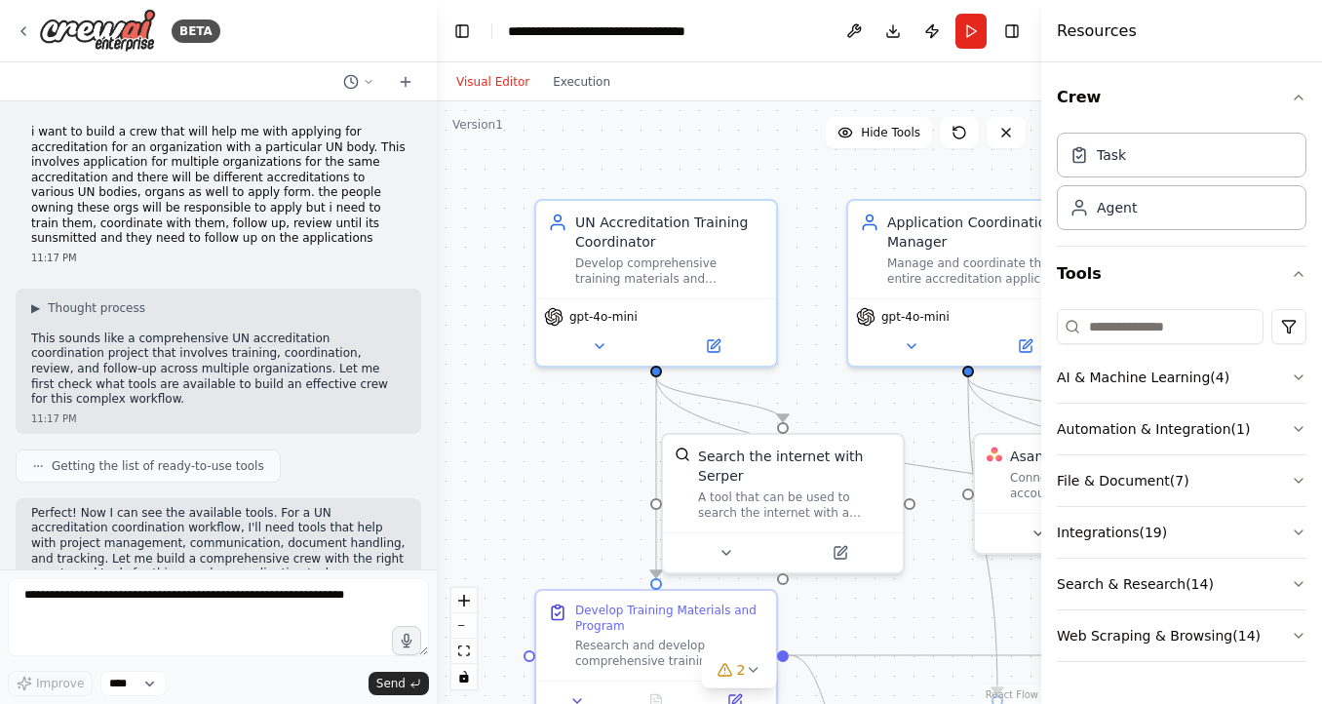
scroll to position [2804, 0]
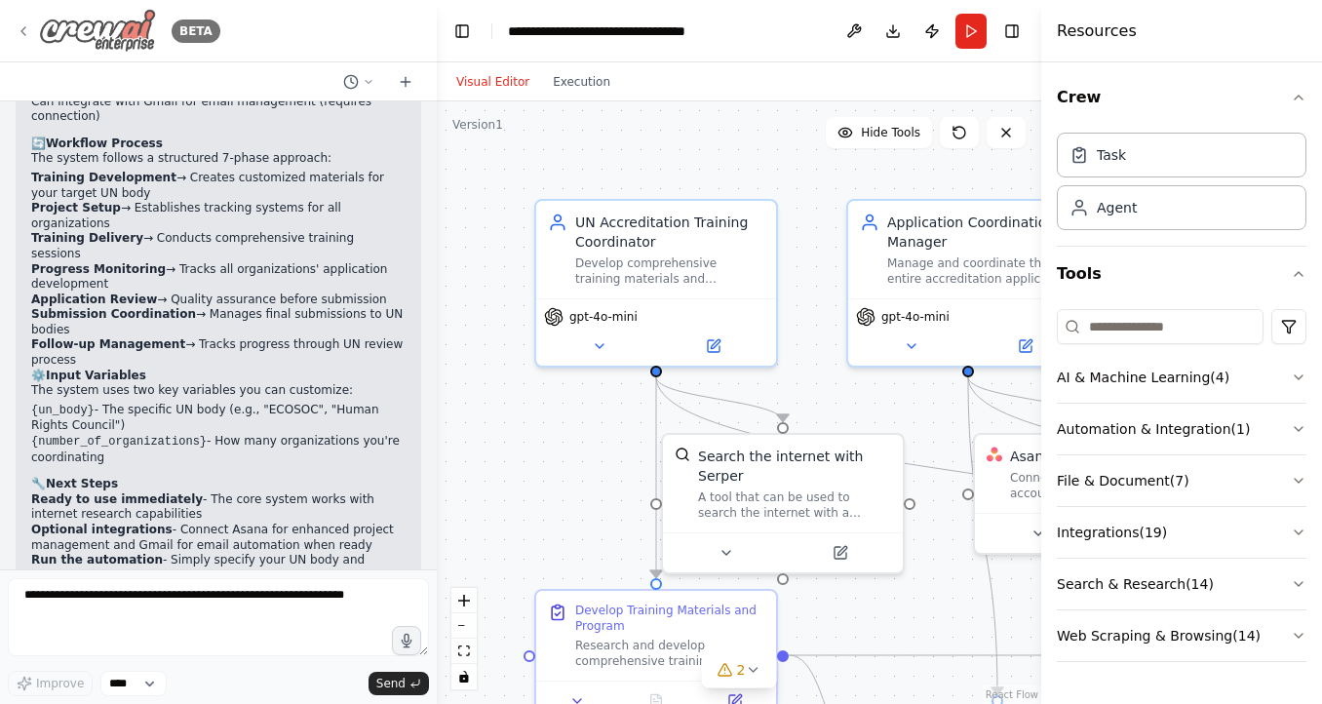
click at [21, 24] on icon at bounding box center [24, 31] width 16 height 16
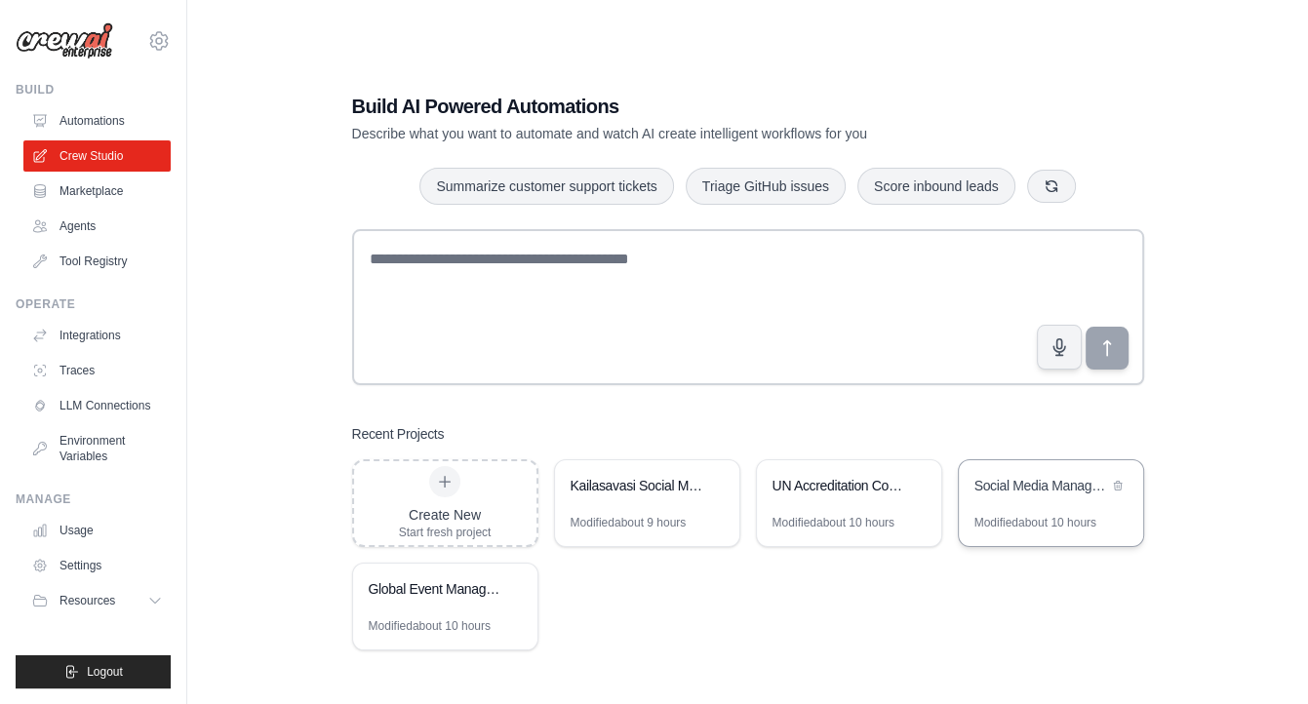
click at [1052, 508] on div "Social Media Management & Analytics Crew" at bounding box center [1050, 487] width 184 height 55
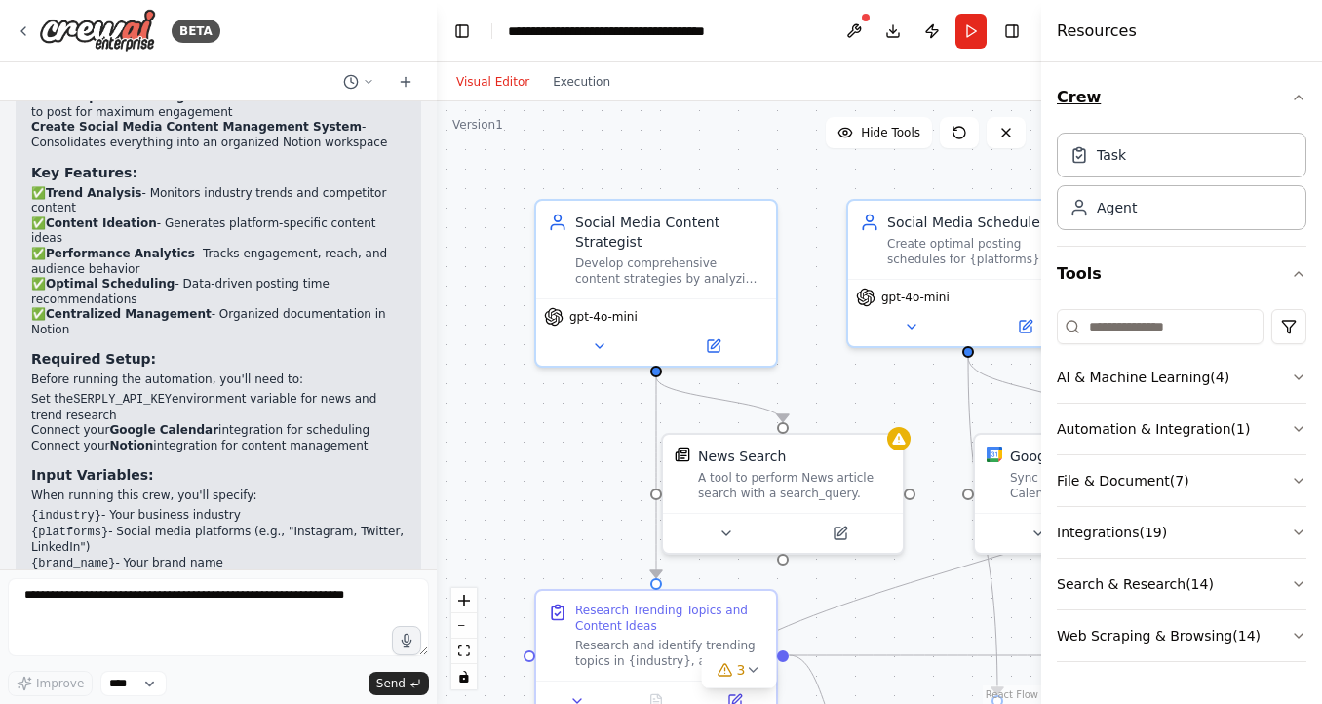
scroll to position [2141, 0]
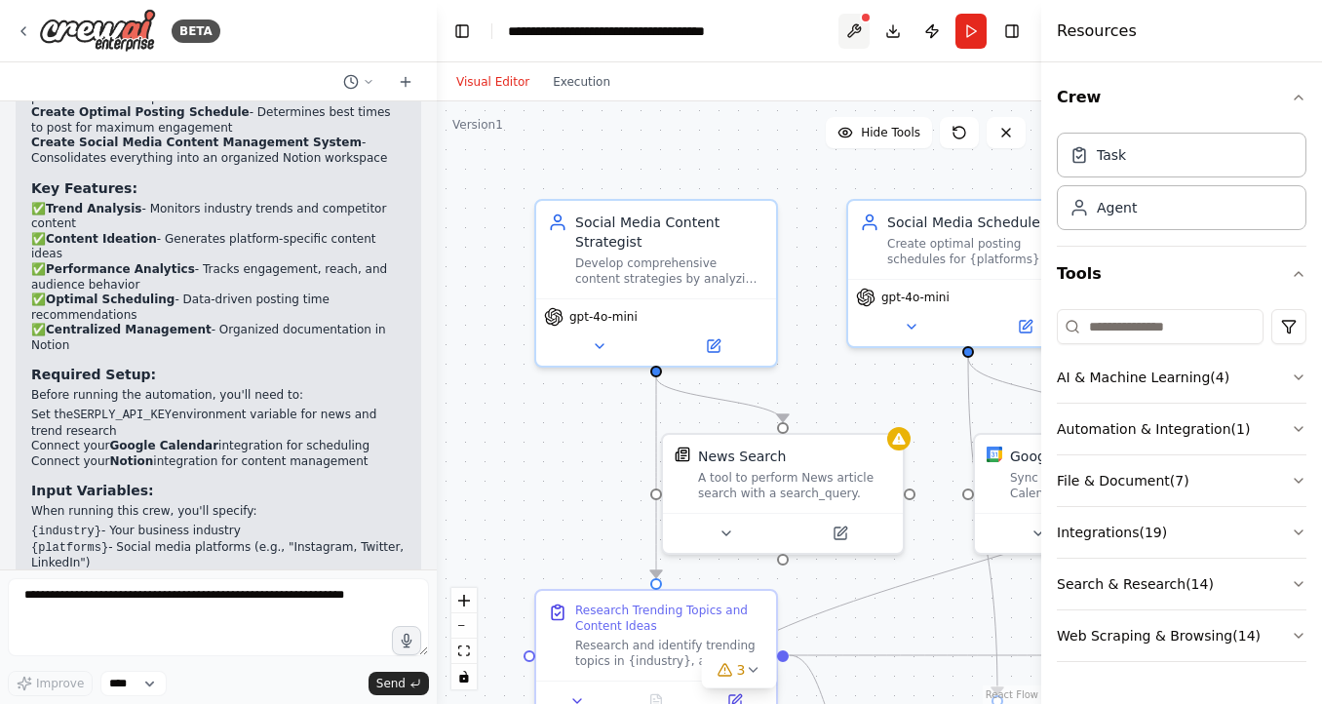
click at [857, 23] on button at bounding box center [854, 31] width 31 height 35
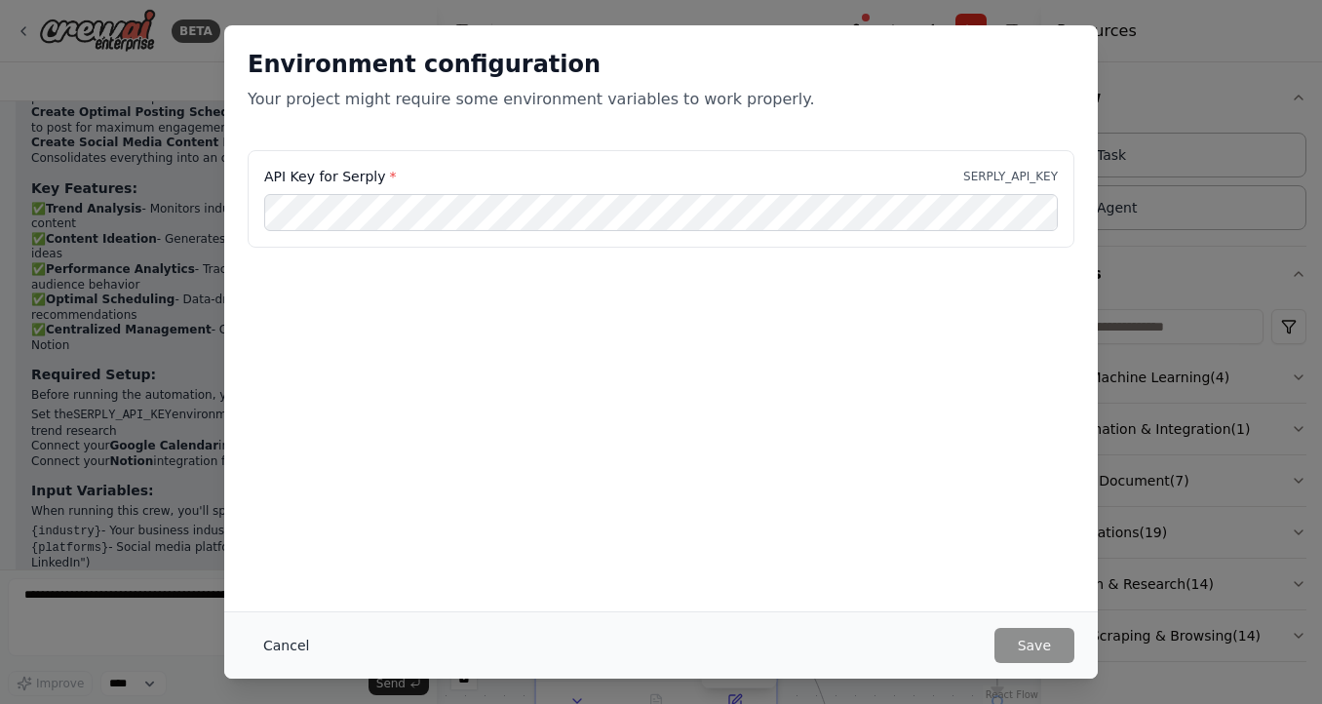
click at [277, 646] on button "Cancel" at bounding box center [286, 645] width 77 height 35
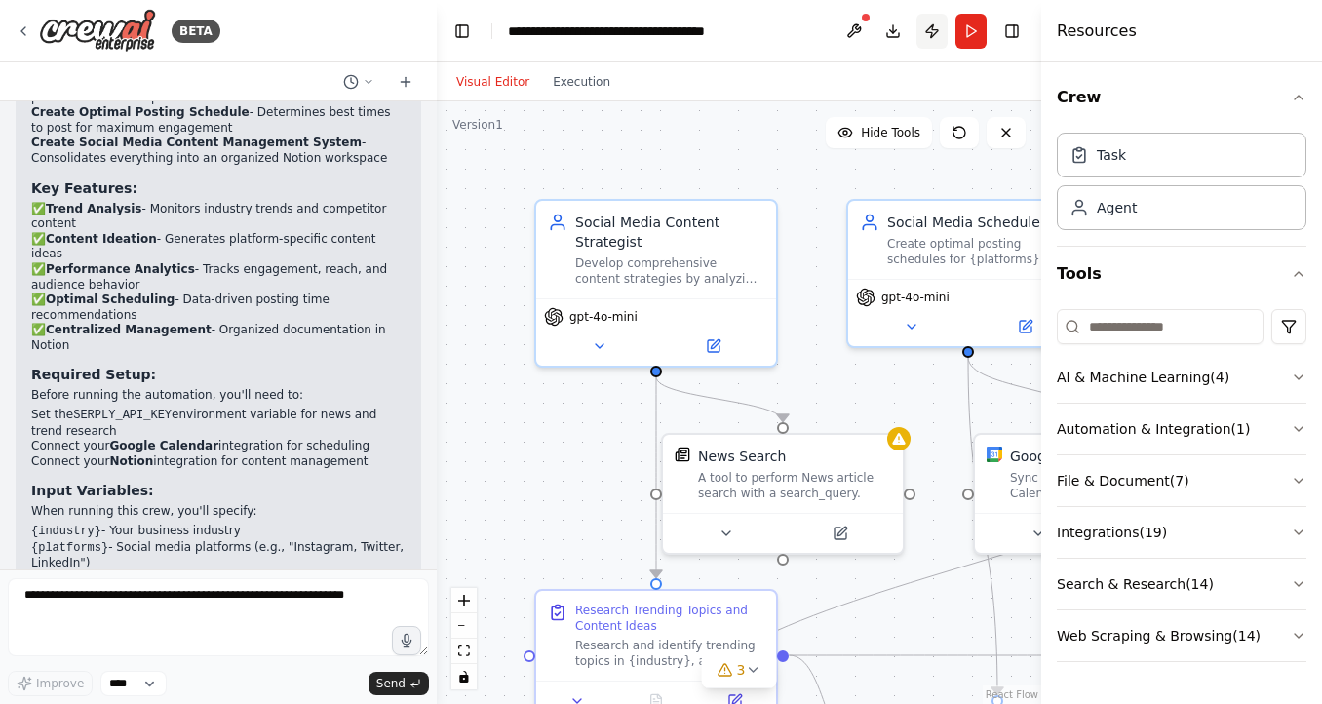
click at [932, 28] on button "Publish" at bounding box center [932, 31] width 31 height 35
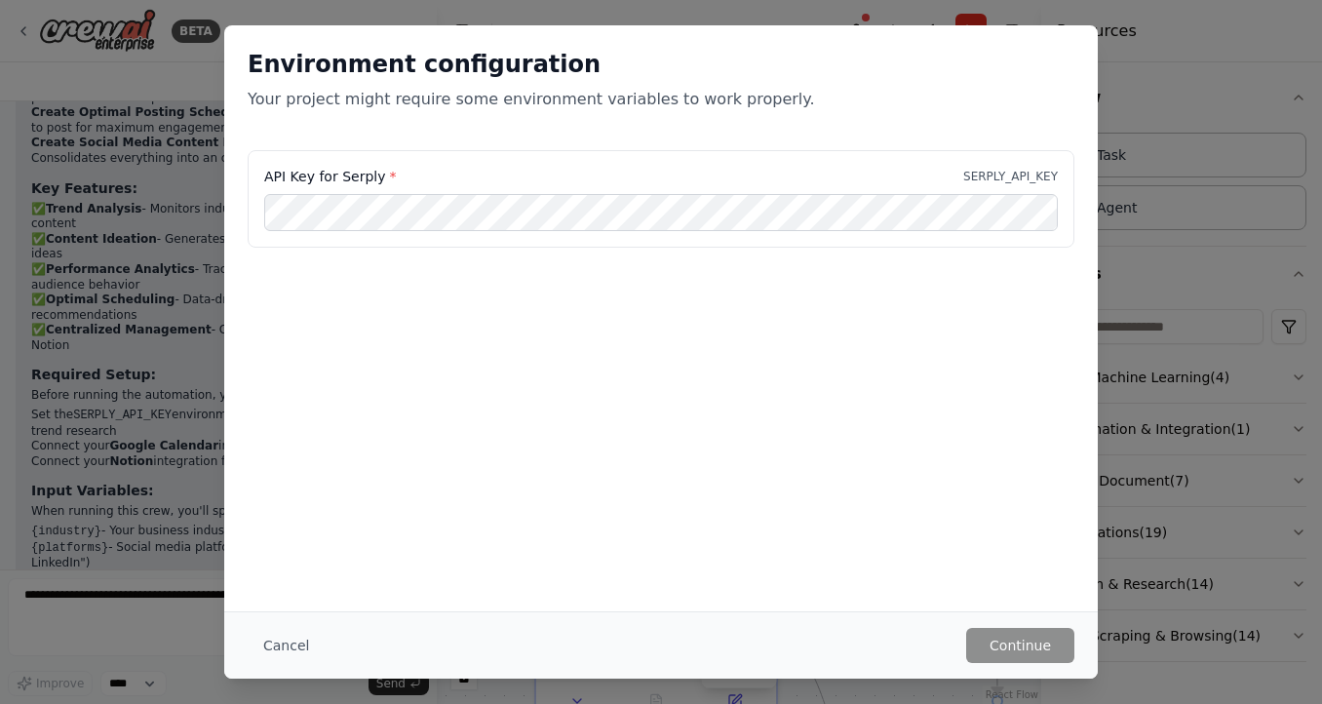
click at [776, 13] on div "Environment configuration Your project might require some environment variables…" at bounding box center [661, 352] width 1322 height 704
click at [271, 645] on button "Cancel" at bounding box center [286, 645] width 77 height 35
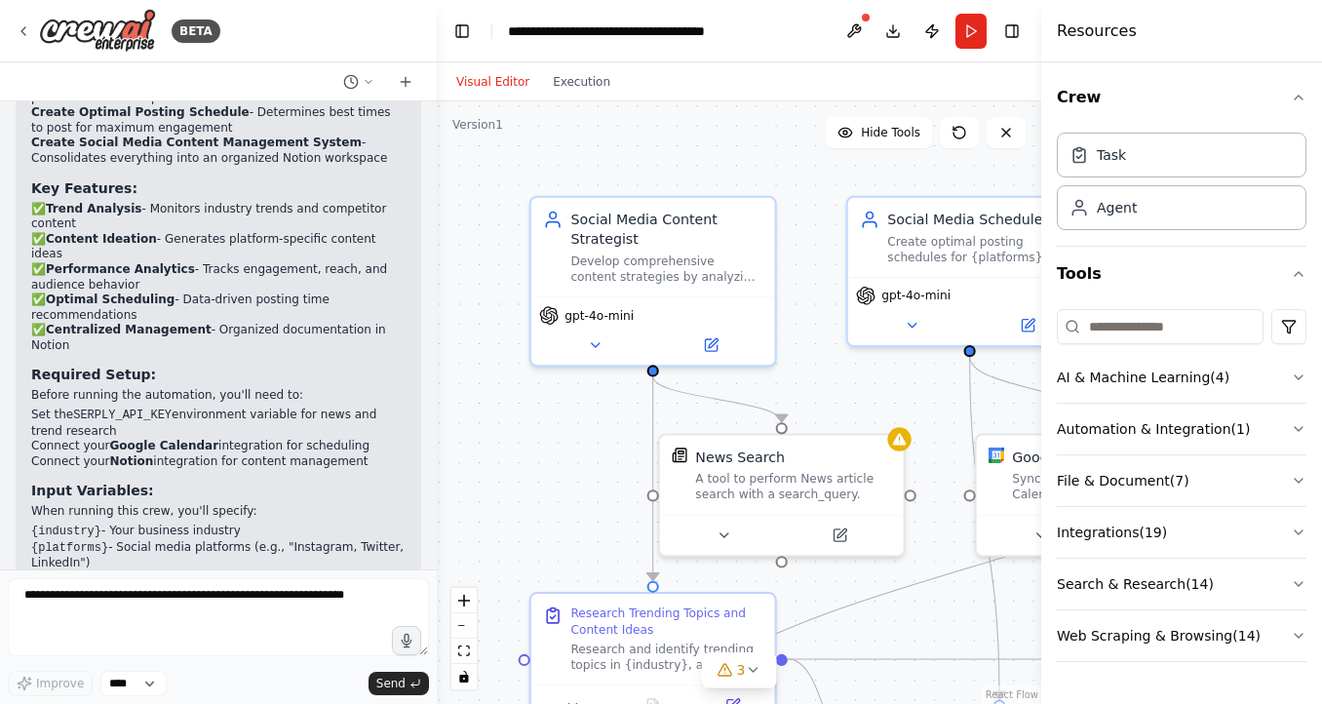
drag, startPoint x: 980, startPoint y: 41, endPoint x: 950, endPoint y: 98, distance: 65.0
click at [950, 98] on main "**********" at bounding box center [739, 352] width 605 height 704
click at [1015, 34] on button "Toggle Right Sidebar" at bounding box center [1011, 31] width 27 height 27
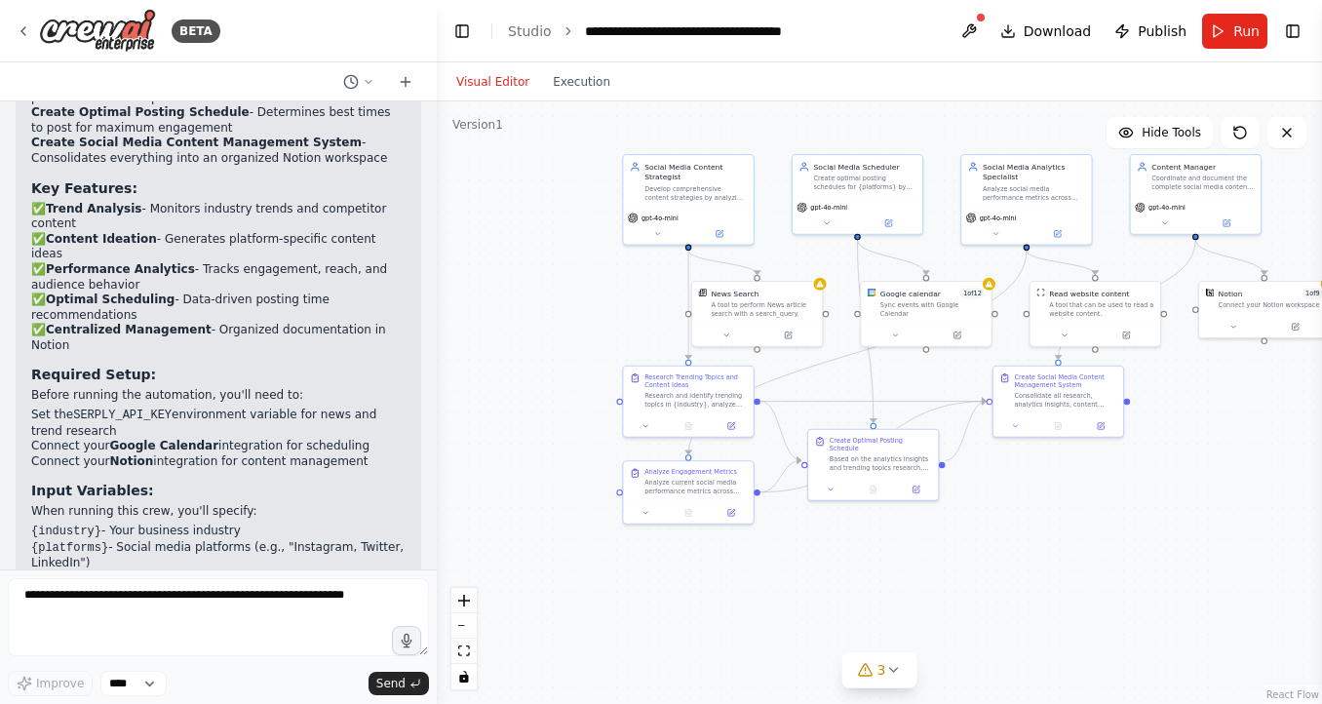
drag, startPoint x: 1205, startPoint y: 606, endPoint x: 974, endPoint y: 578, distance: 232.7
click at [974, 578] on div ".deletable-edge-delete-btn { width: 20px; height: 20px; border: 0px solid #ffff…" at bounding box center [879, 402] width 885 height 603
click at [1246, 24] on span "Run" at bounding box center [1246, 31] width 26 height 20
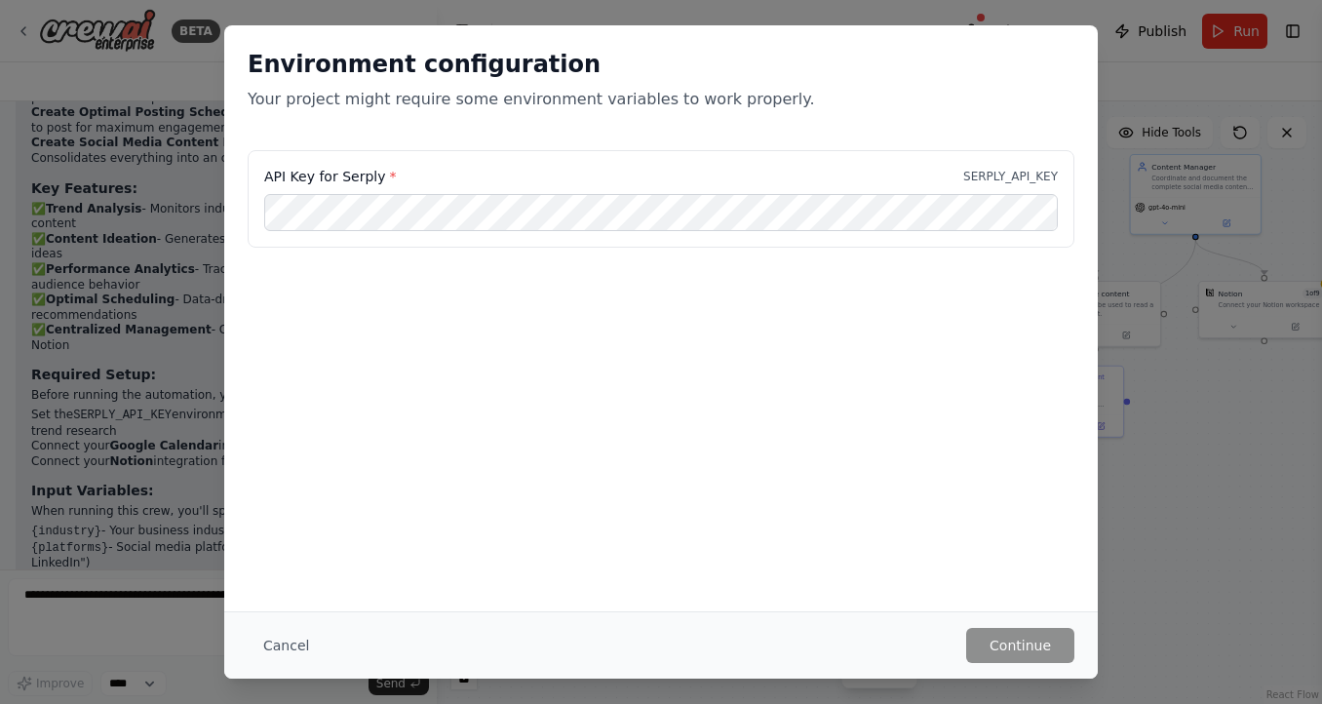
click at [1182, 484] on div "Environment configuration Your project might require some environment variables…" at bounding box center [661, 352] width 1322 height 704
click at [288, 638] on button "Cancel" at bounding box center [286, 645] width 77 height 35
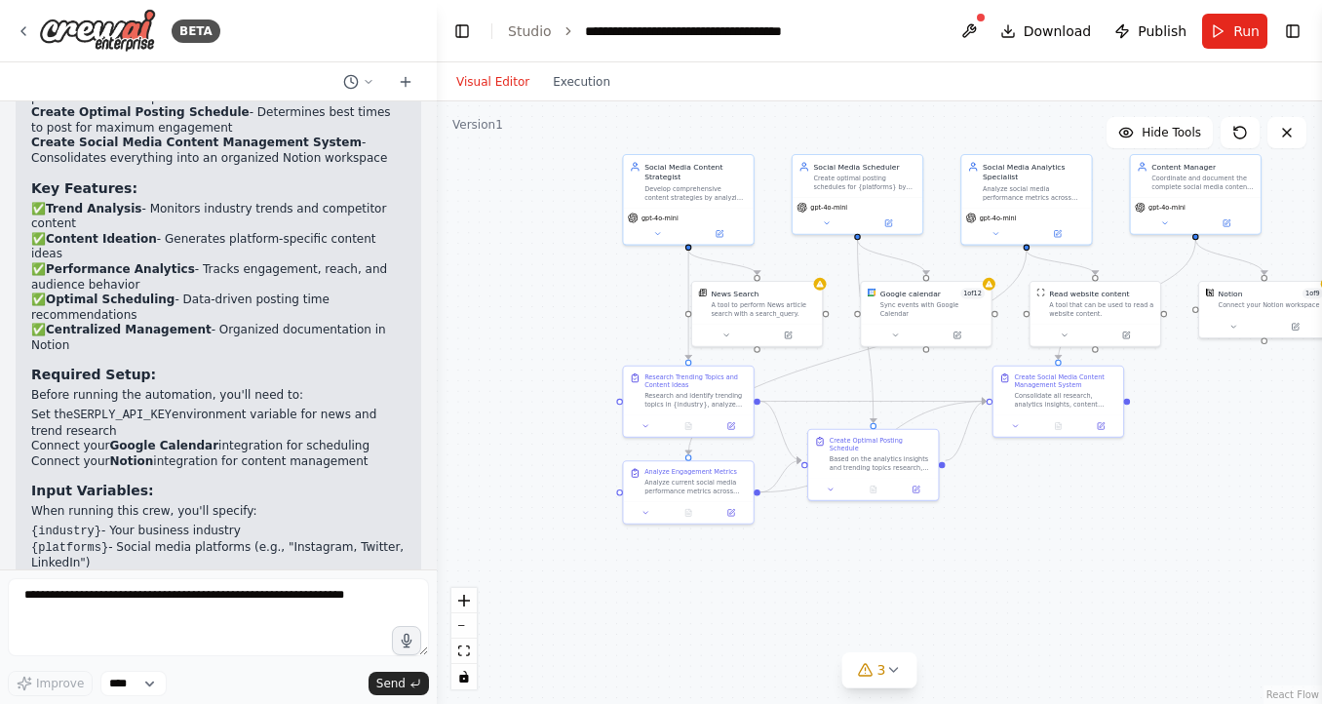
click at [1213, 574] on div ".deletable-edge-delete-btn { width: 20px; height: 20px; border: 0px solid #ffff…" at bounding box center [879, 402] width 885 height 603
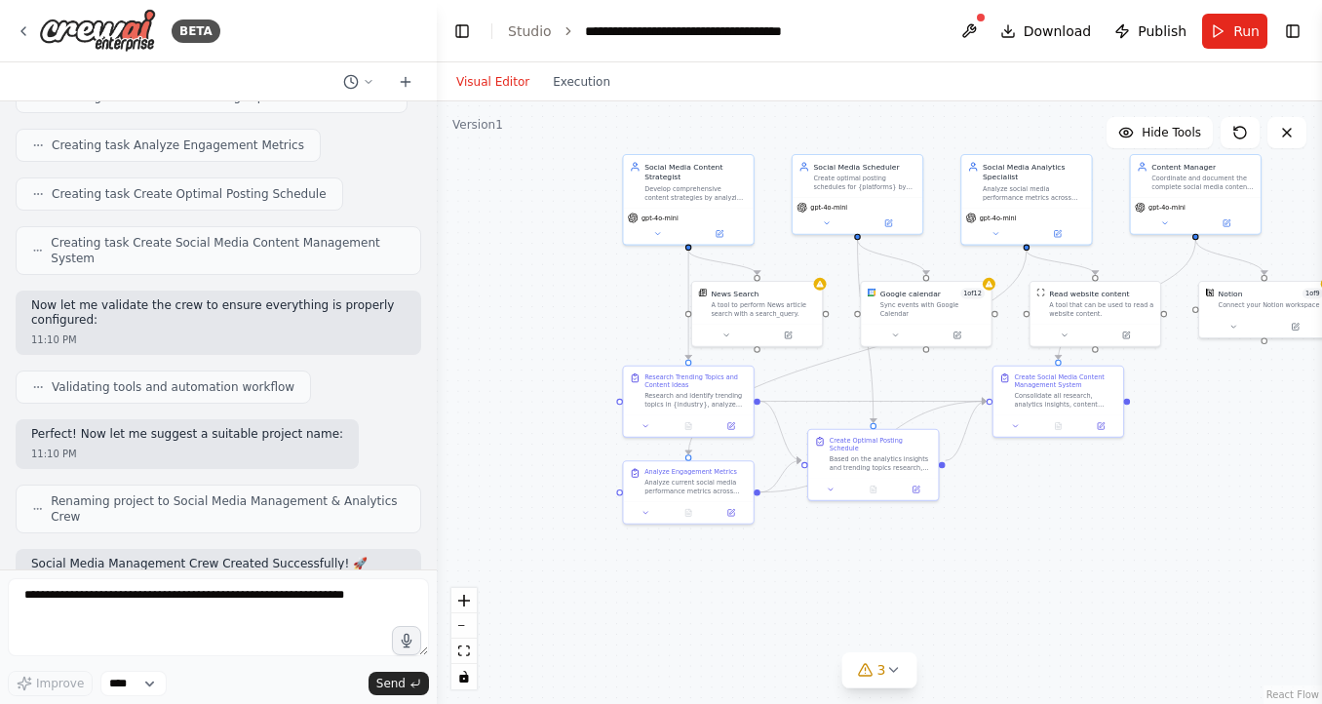
scroll to position [1365, 0]
